Goal: Check status: Check status

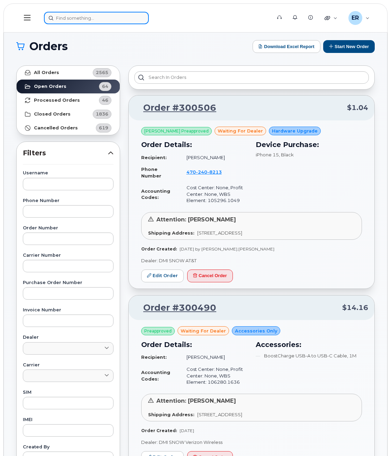
click at [65, 20] on input at bounding box center [96, 18] width 105 height 12
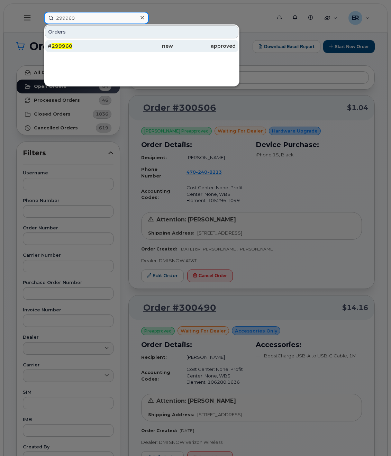
type input "299960"
click at [111, 41] on div "new" at bounding box center [141, 46] width 63 height 12
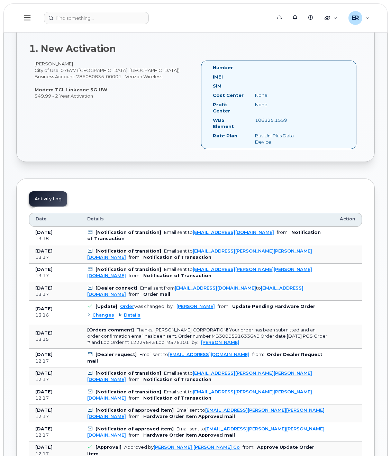
scroll to position [208, 0]
